Goal: Register for event/course

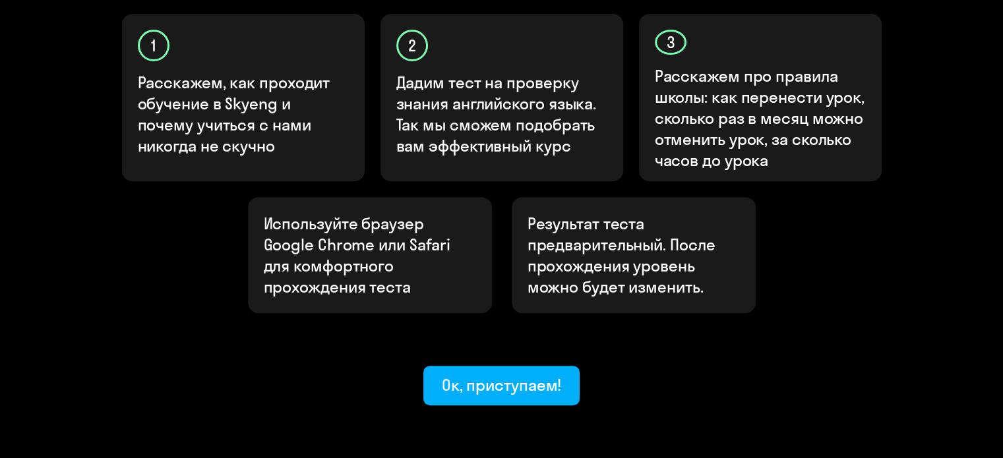
scroll to position [493, 0]
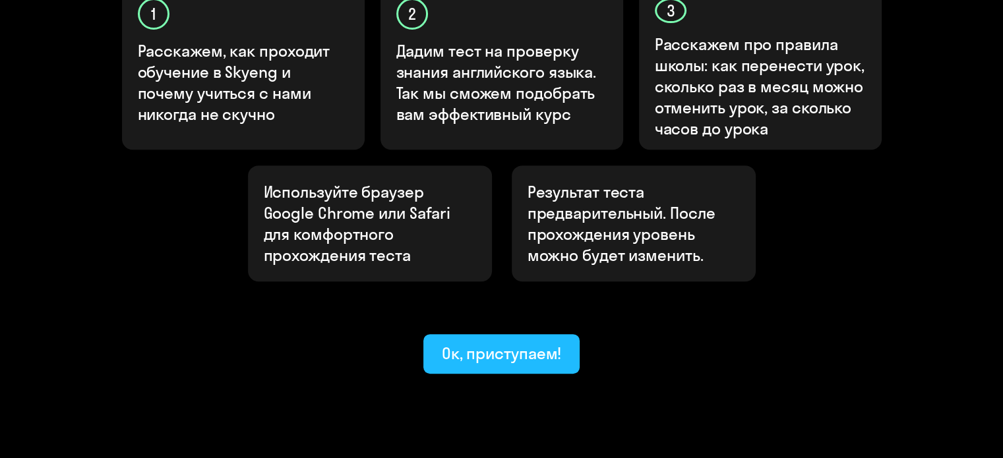
click at [512, 343] on div "Ок, приступаем!" at bounding box center [502, 353] width 120 height 21
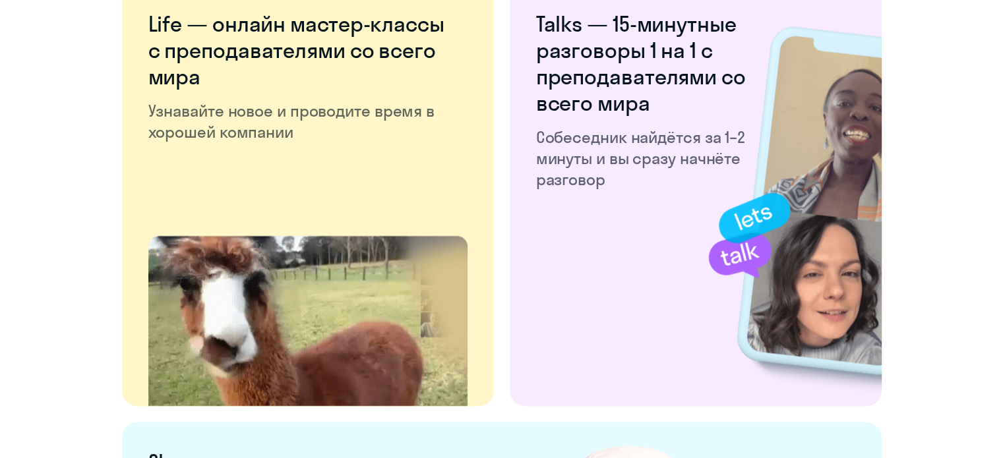
scroll to position [2598, 0]
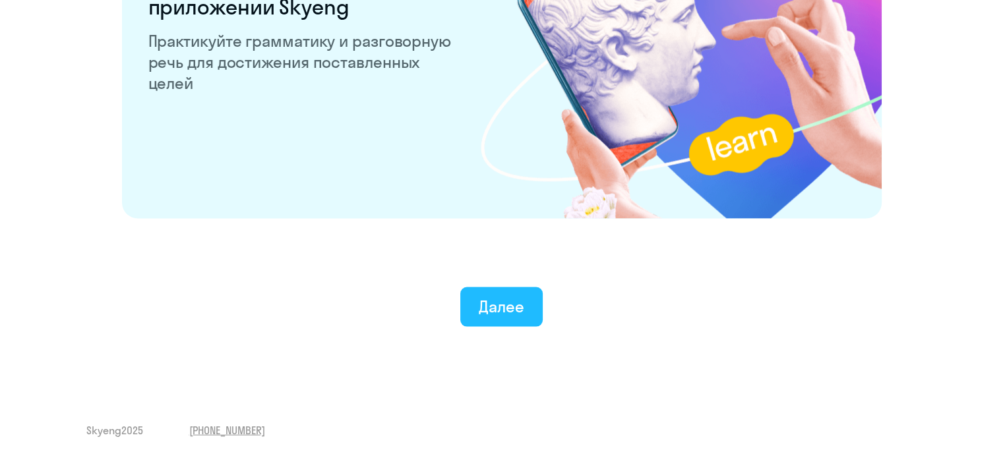
click at [512, 309] on div "Далее" at bounding box center [501, 306] width 45 height 21
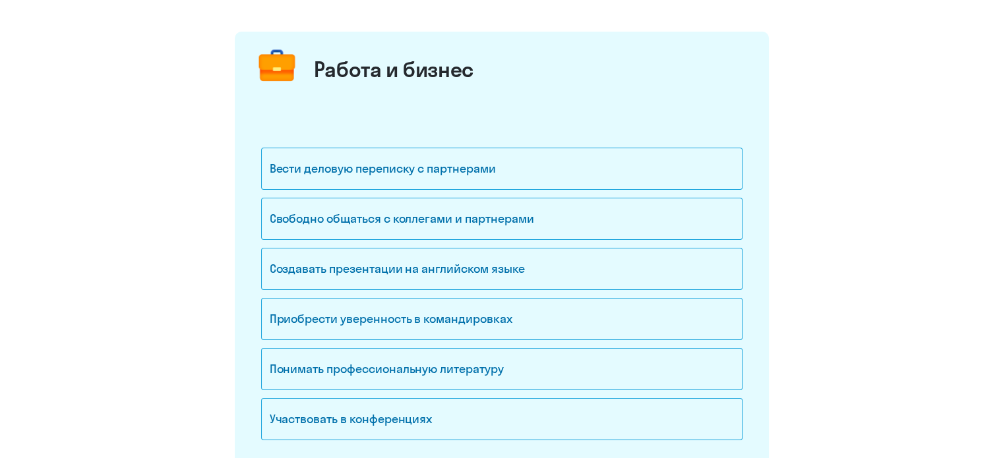
scroll to position [148, 0]
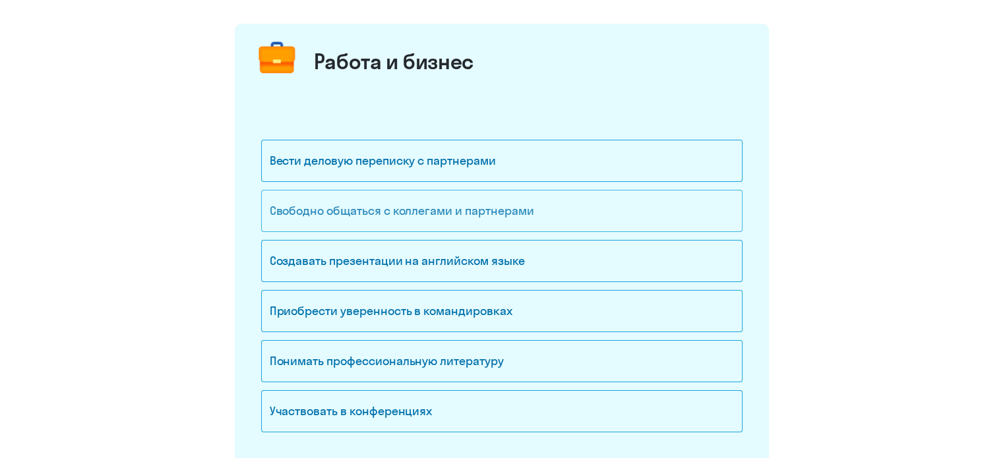
click at [520, 210] on div "Свободно общаться с коллегами и партнерами" at bounding box center [501, 211] width 481 height 42
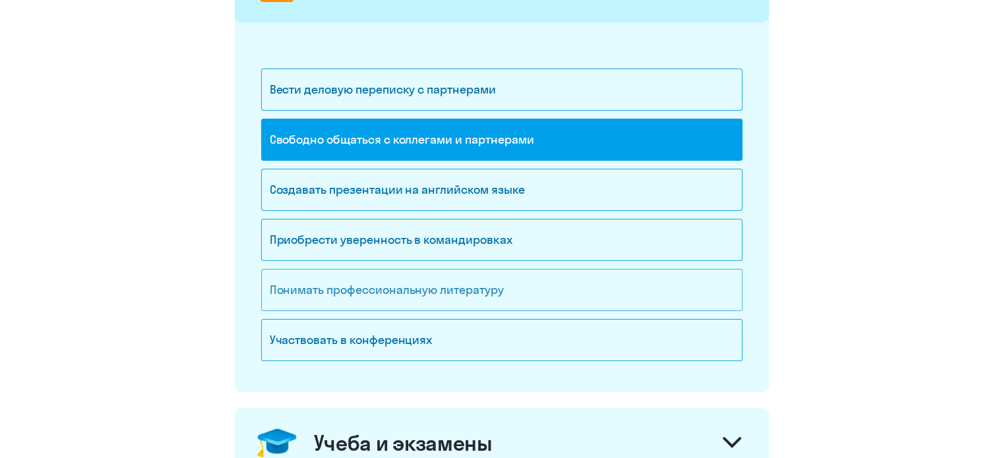
scroll to position [205, 0]
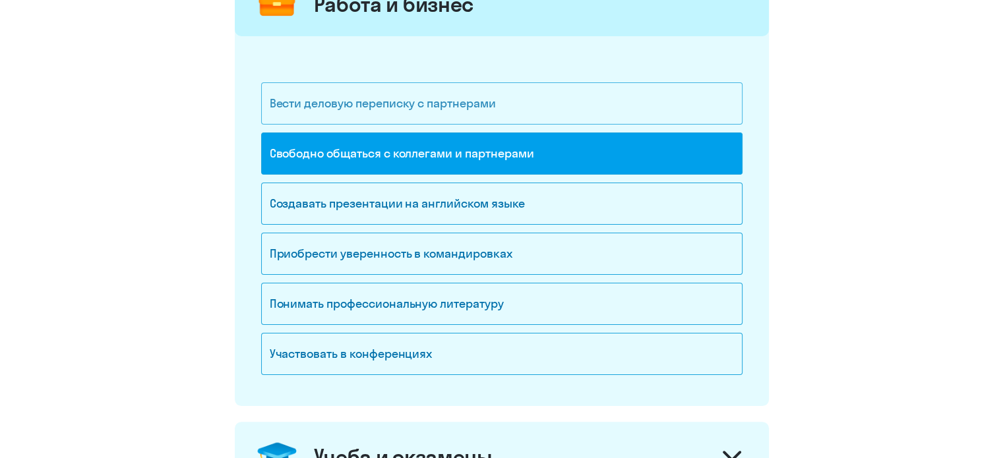
click at [522, 102] on div "Вести деловую переписку с партнерами" at bounding box center [501, 103] width 481 height 42
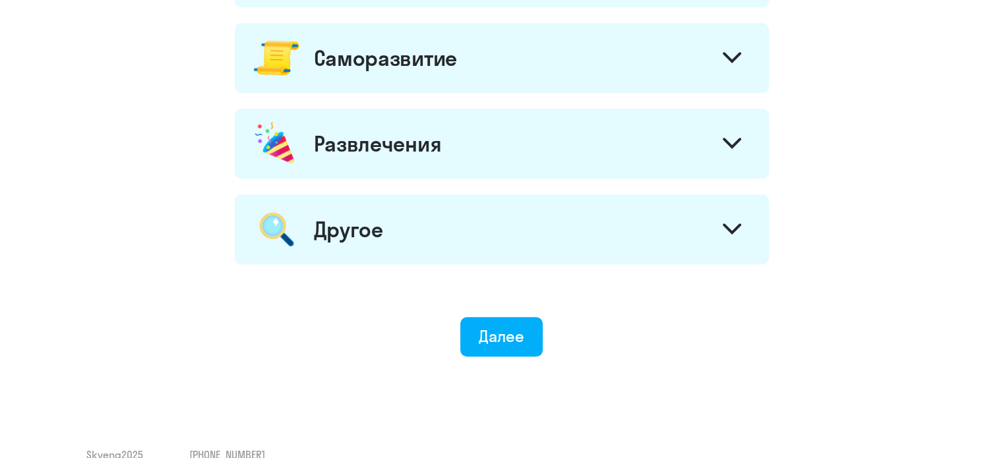
scroll to position [798, 0]
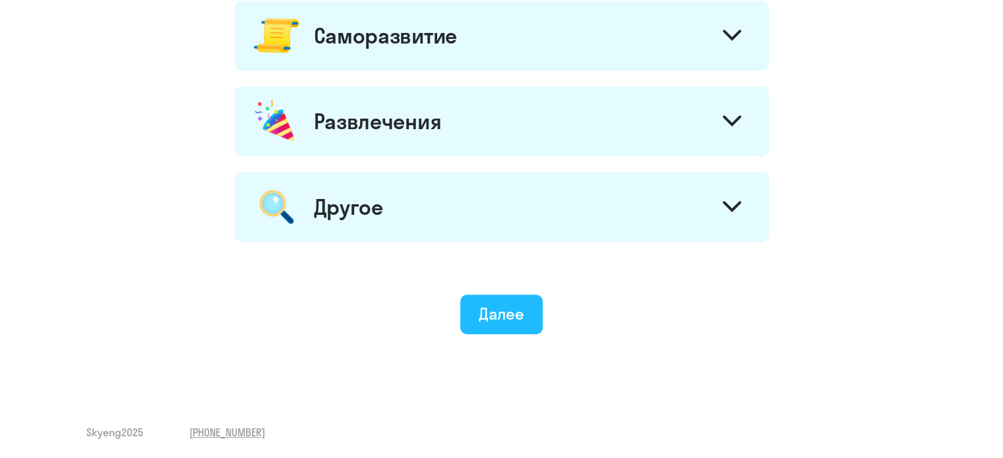
click at [512, 323] on button "Далее" at bounding box center [501, 315] width 82 height 40
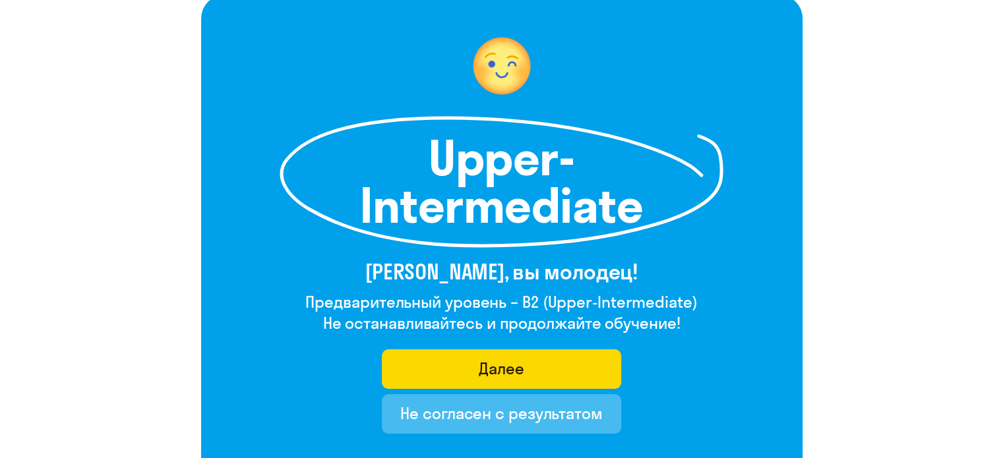
scroll to position [92, 0]
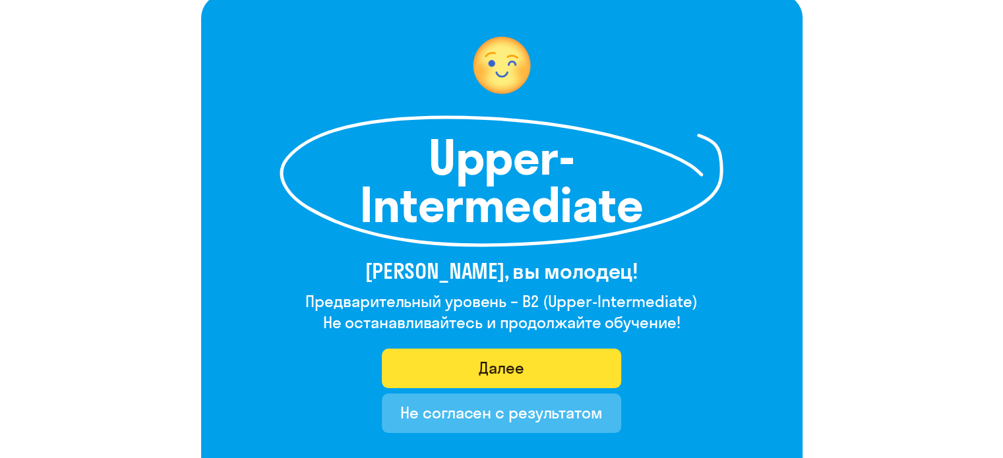
click at [481, 375] on div "Далее" at bounding box center [501, 367] width 45 height 21
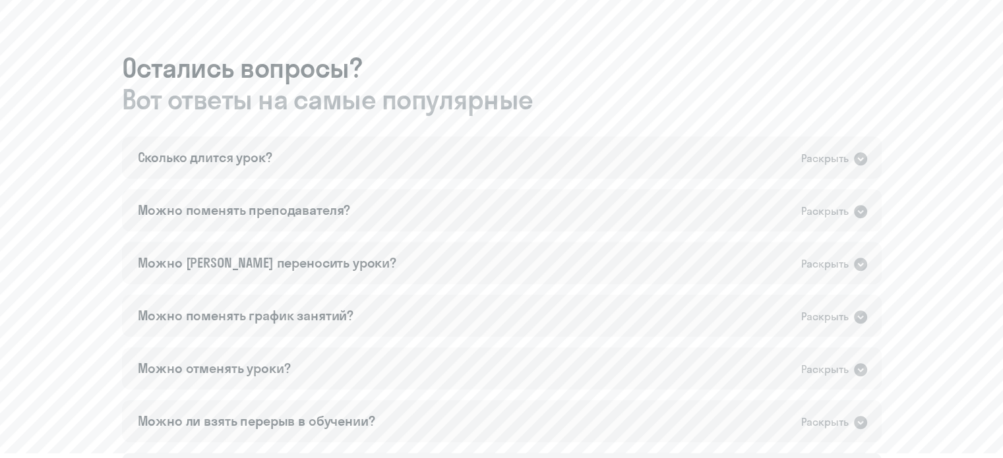
scroll to position [701, 0]
click at [822, 158] on div "Раскрыть" at bounding box center [824, 158] width 47 height 16
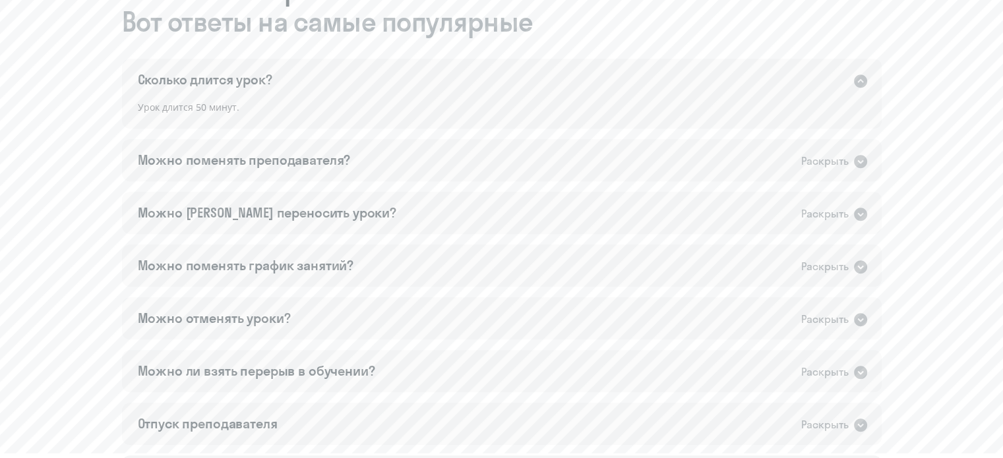
scroll to position [779, 0]
click at [829, 148] on div "Можно поменять преподавателя? Раскрыть" at bounding box center [501, 159] width 759 height 42
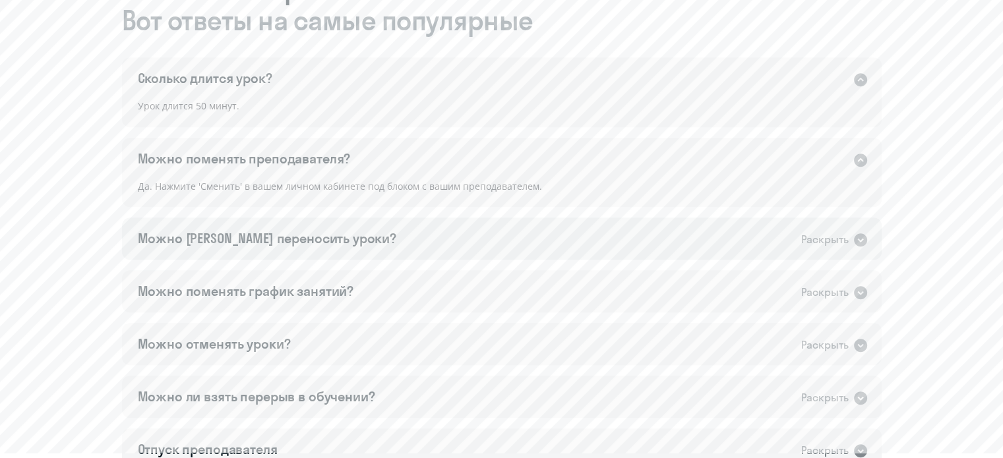
click at [818, 239] on div "Раскрыть" at bounding box center [824, 239] width 47 height 16
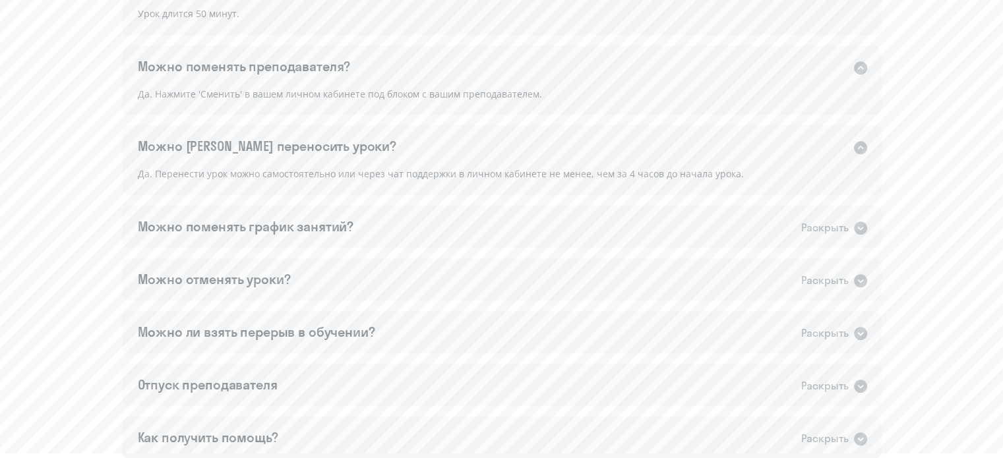
scroll to position [874, 0]
click at [827, 221] on div "Раскрыть" at bounding box center [824, 225] width 47 height 16
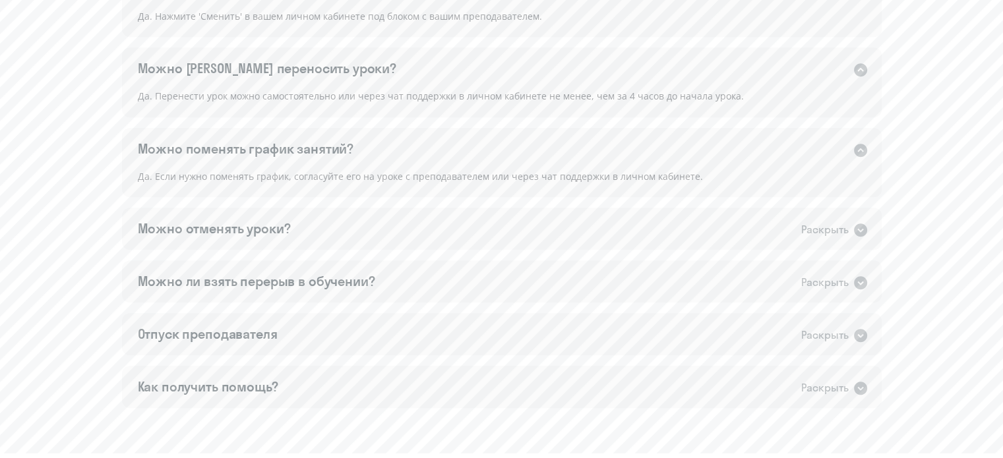
scroll to position [951, 0]
click at [827, 221] on div "Раскрыть" at bounding box center [824, 228] width 47 height 16
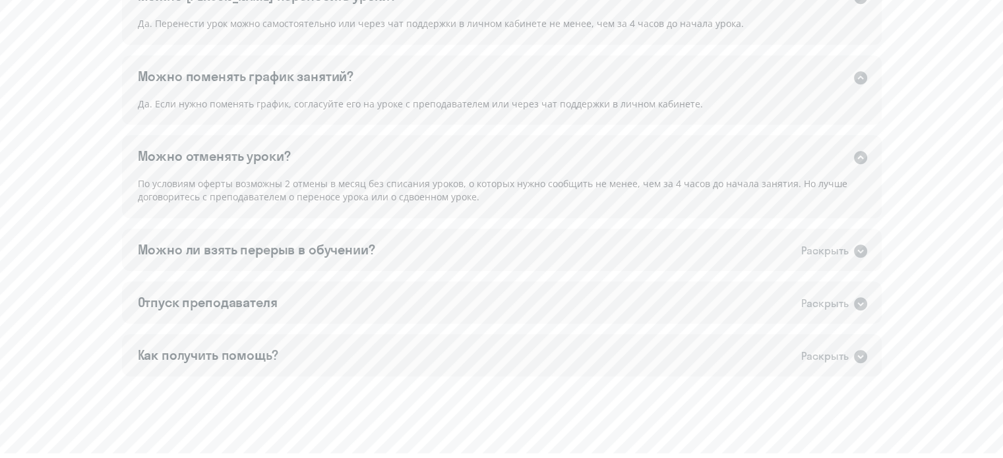
scroll to position [1071, 0]
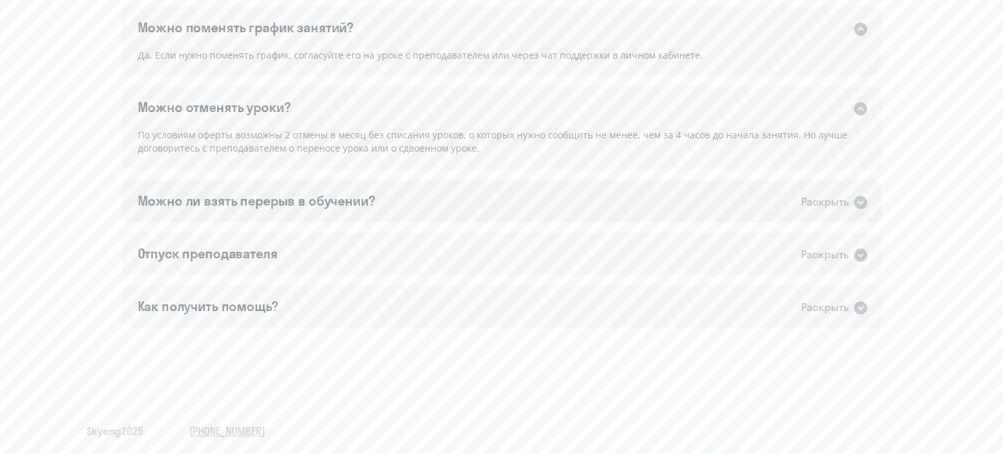
click at [827, 205] on div "Раскрыть" at bounding box center [824, 202] width 47 height 16
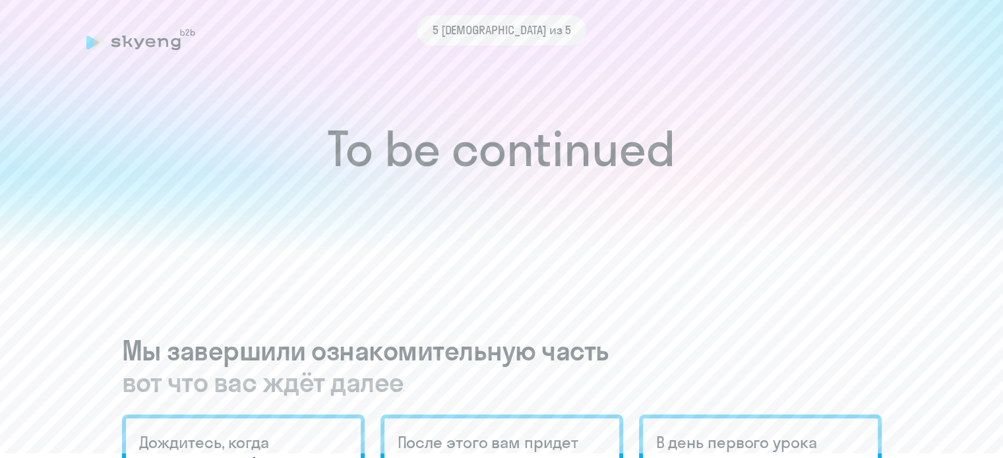
scroll to position [34, 0]
